Goal: Information Seeking & Learning: Understand process/instructions

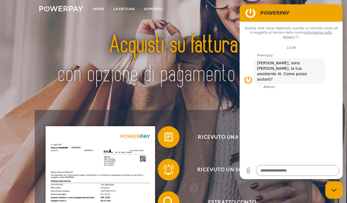
type textarea "*"
click at [131, 11] on link "LA FATTURA" at bounding box center [124, 9] width 30 height 10
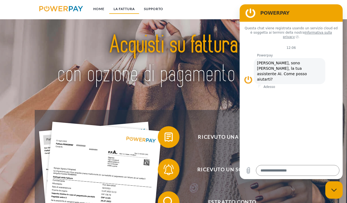
scroll to position [364, 0]
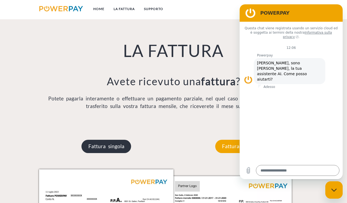
click at [114, 150] on p "Fattura singola" at bounding box center [107, 146] width 50 height 13
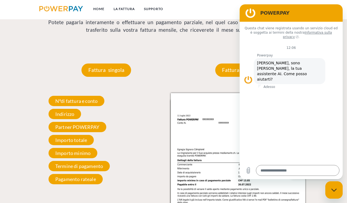
scroll to position [447, 0]
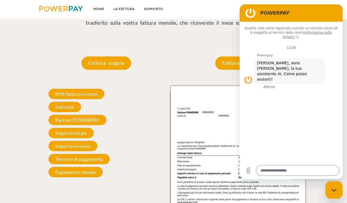
click at [246, 14] on figure at bounding box center [250, 13] width 11 height 11
click at [198, 57] on div "Fattura mensile Fattura mensile N°di fattura e conto Il suo numero di fattura e…" at bounding box center [240, 155] width 134 height 231
click at [94, 95] on span "N°di fattura e conto" at bounding box center [77, 94] width 56 height 10
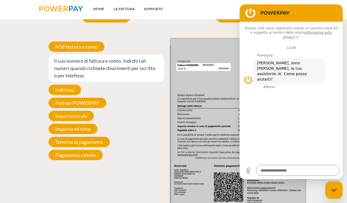
scroll to position [513, 0]
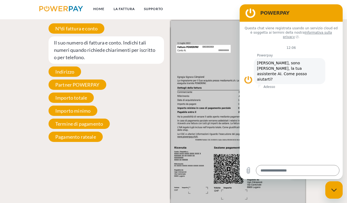
click at [280, 61] on span "[PERSON_NAME], sono [PERSON_NAME], la tua assistente AI. Come posso aiutarti?" at bounding box center [282, 71] width 51 height 21
click at [272, 64] on span "[PERSON_NAME], sono [PERSON_NAME], la tua assistente AI. Come posso aiutarti?" at bounding box center [282, 71] width 51 height 21
click at [249, 158] on icon "Carica file" at bounding box center [248, 170] width 7 height 7
click at [292, 114] on div "Questa chat viene registrata usando un servizio cloud ed è soggetta ai termini …" at bounding box center [291, 92] width 103 height 140
click at [122, 134] on div "N°di fattura e conto Il suo numero di fattura e conto. Indichi tali numeri quan…" at bounding box center [106, 83] width 134 height 124
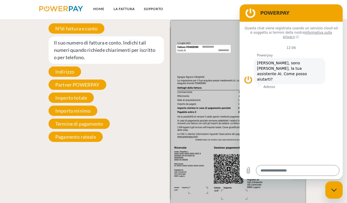
click at [122, 134] on div "N°di fattura e conto Il suo numero di fattura e conto. Indichi tali numeri quan…" at bounding box center [106, 83] width 134 height 124
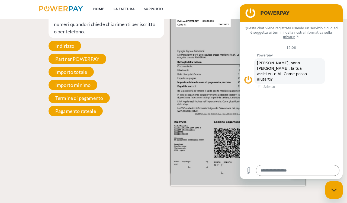
scroll to position [533, 0]
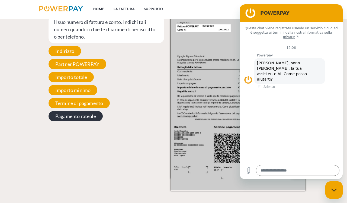
click at [77, 112] on span "Pagamento rateale" at bounding box center [76, 116] width 54 height 10
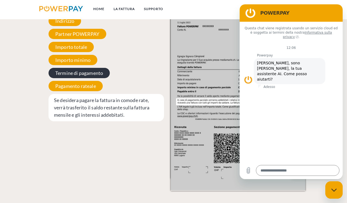
click at [78, 70] on span "Termine di pagamento" at bounding box center [80, 73] width 62 height 10
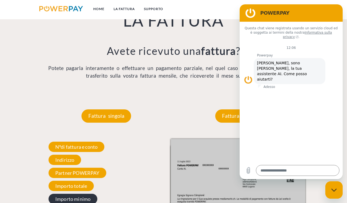
scroll to position [395, 0]
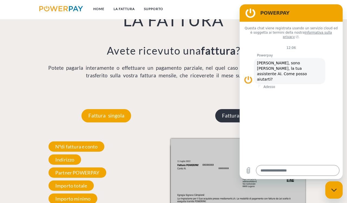
click at [228, 112] on p "Fattura mensile" at bounding box center [240, 115] width 51 height 13
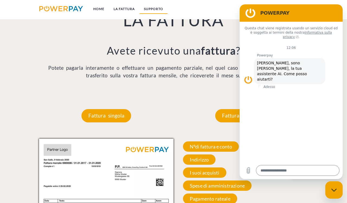
click at [152, 10] on link "Supporto" at bounding box center [153, 9] width 28 height 10
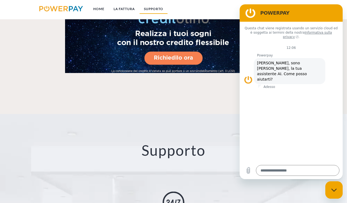
scroll to position [872, 0]
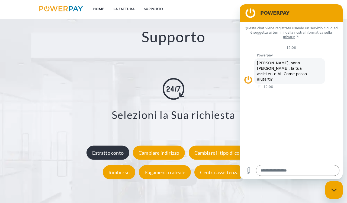
click at [111, 149] on div "Estratto conto" at bounding box center [107, 152] width 43 height 14
